Goal: Navigation & Orientation: Find specific page/section

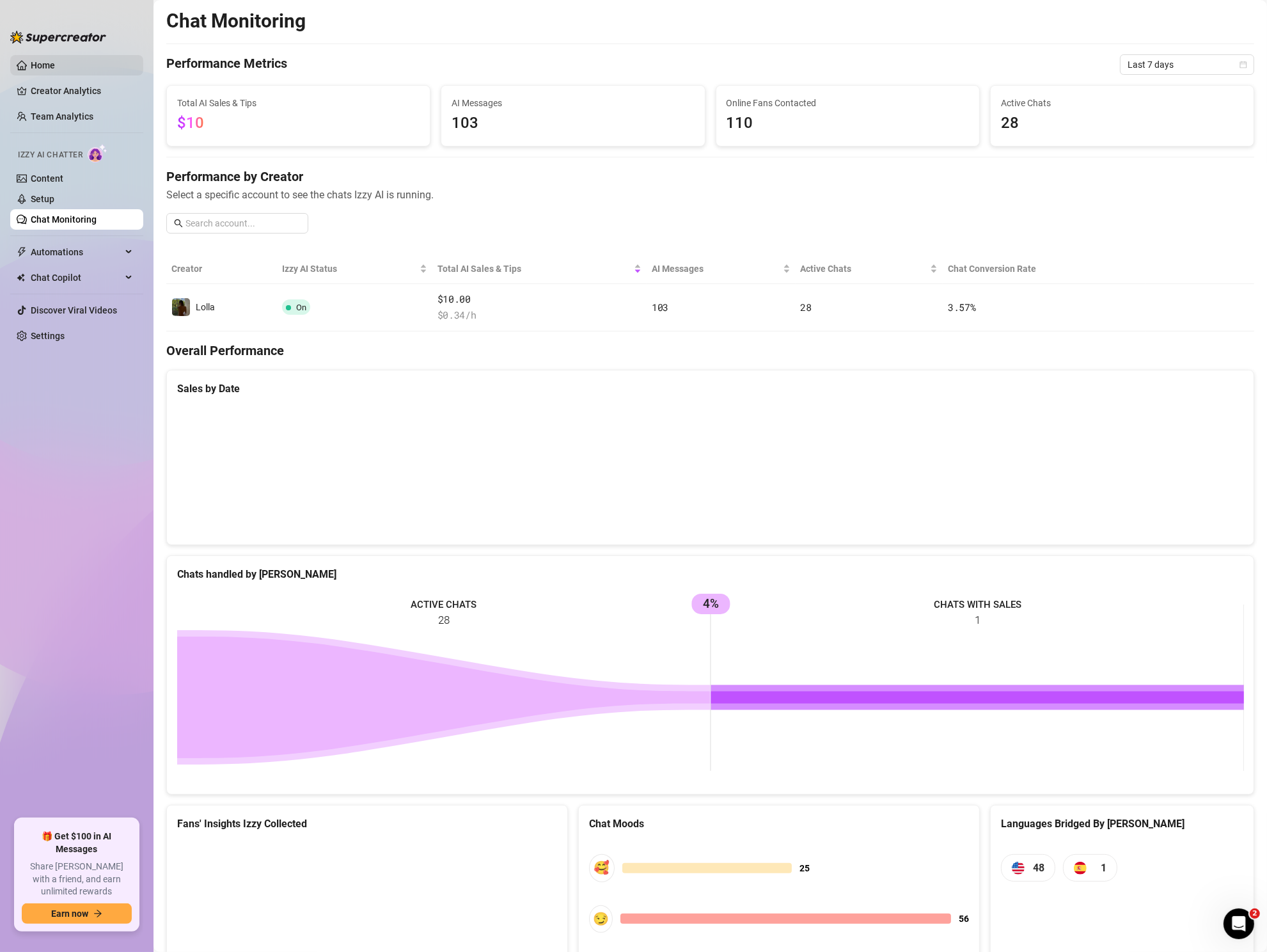
click at [55, 62] on link "Home" at bounding box center [43, 65] width 25 height 10
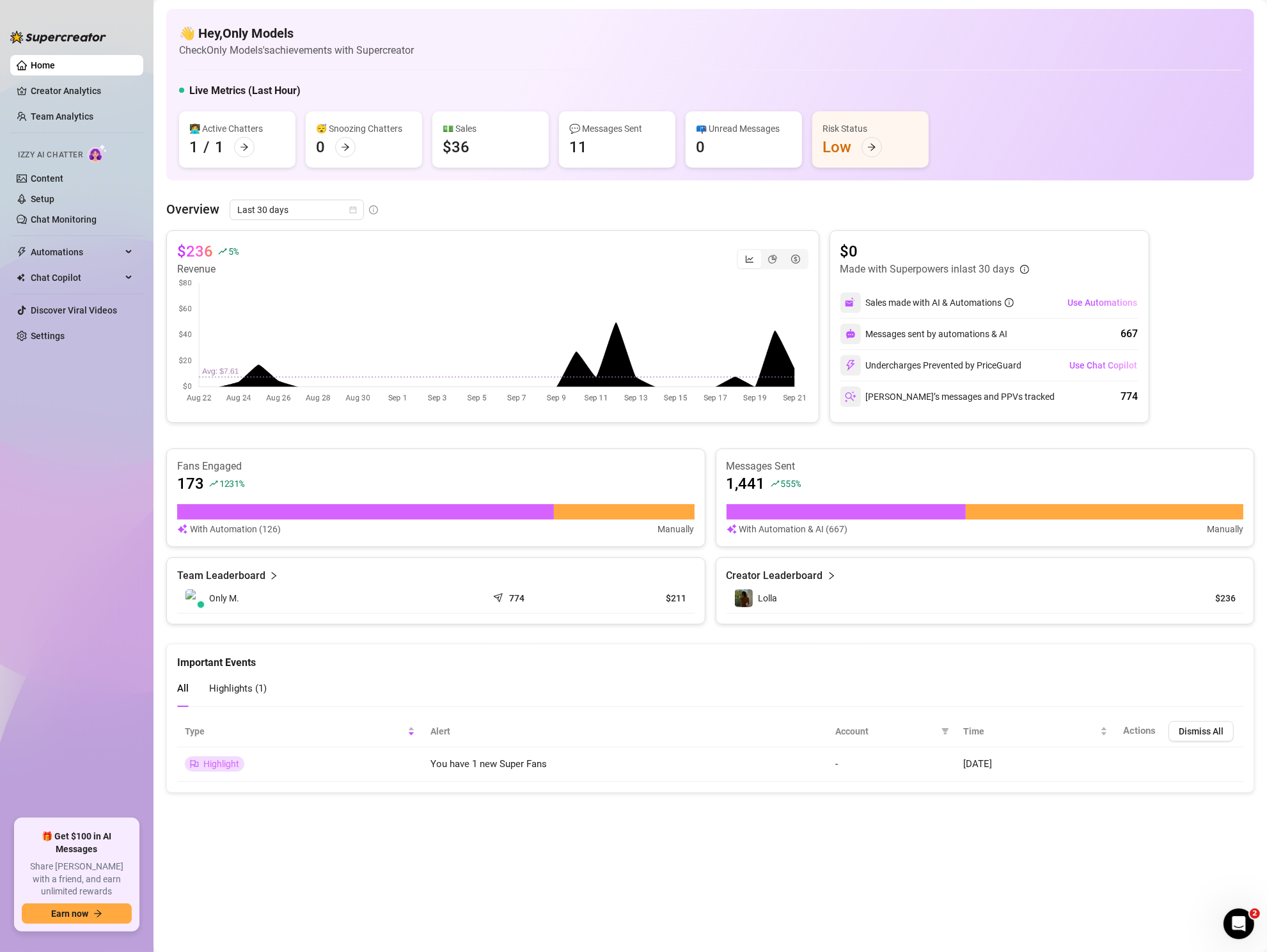
click at [77, 79] on ul "Home Creator Analytics Team Analytics Izzy AI Chatter Content Setup Chat Monito…" at bounding box center [77, 431] width 133 height 764
click at [83, 95] on link "Creator Analytics" at bounding box center [82, 91] width 103 height 21
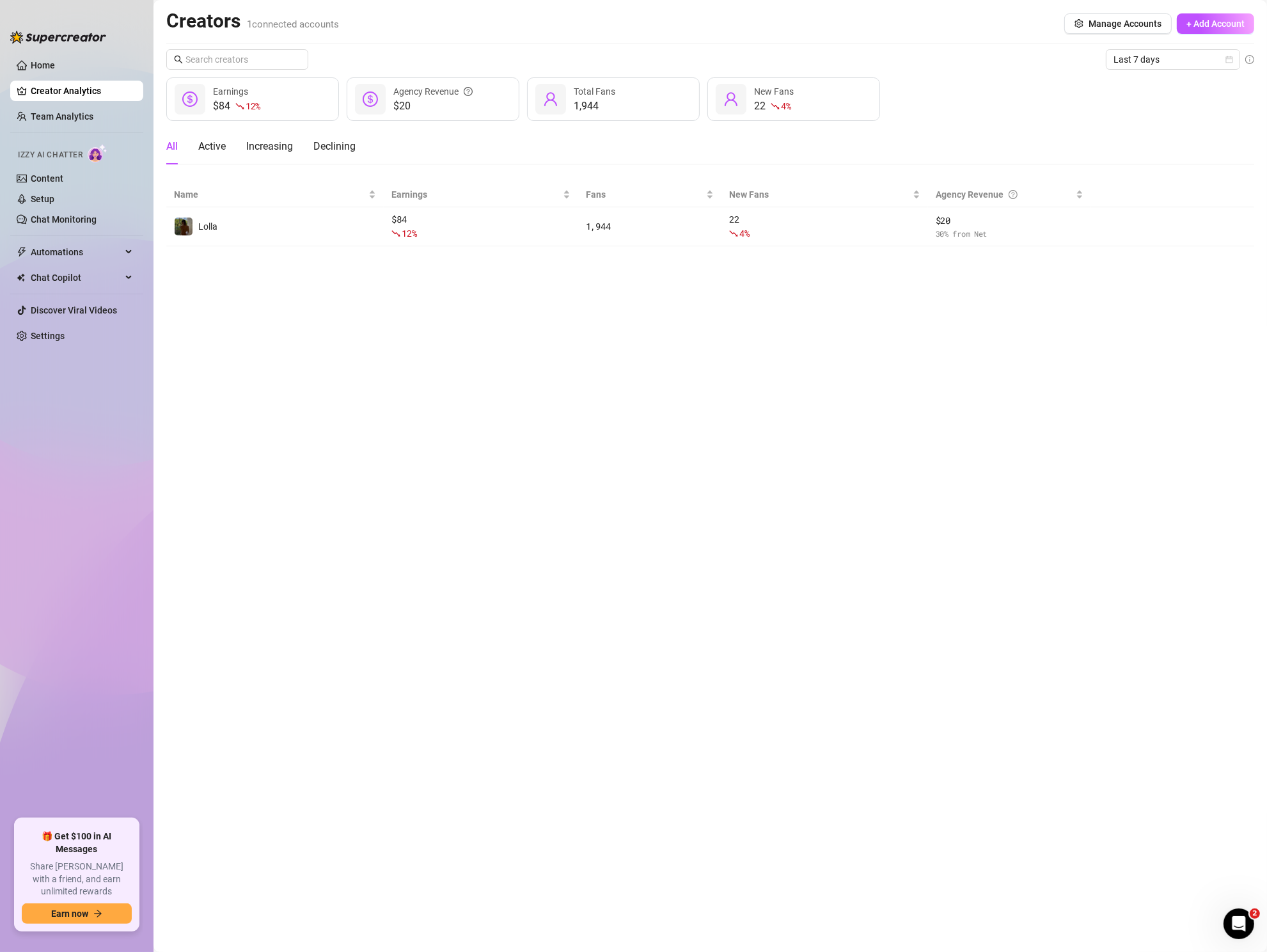
drag, startPoint x: 75, startPoint y: 119, endPoint x: 90, endPoint y: 140, distance: 25.8
click at [75, 119] on link "Team Analytics" at bounding box center [62, 117] width 63 height 10
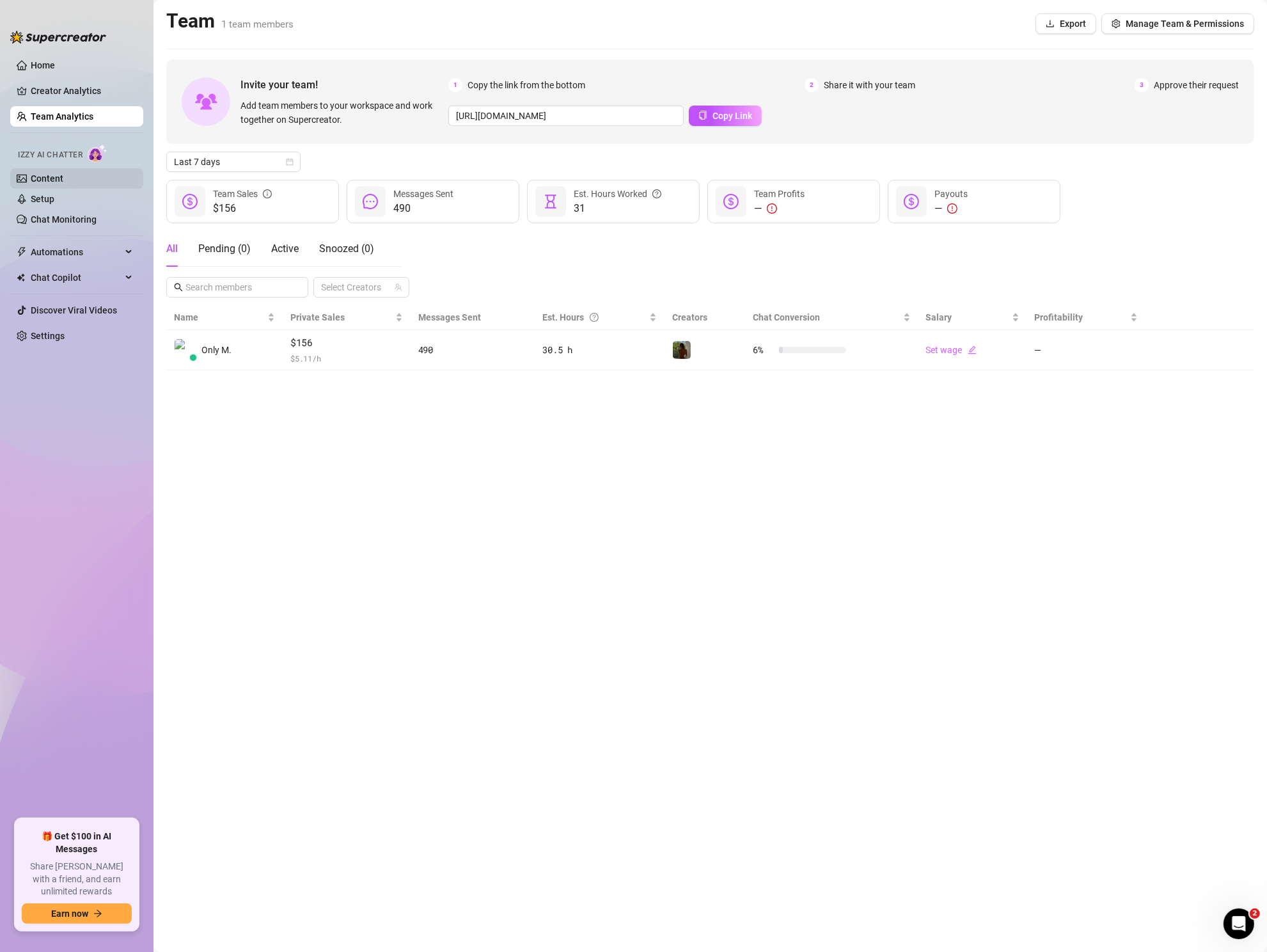
click at [63, 179] on link "Content" at bounding box center [47, 179] width 33 height 10
